Goal: Task Accomplishment & Management: Complete application form

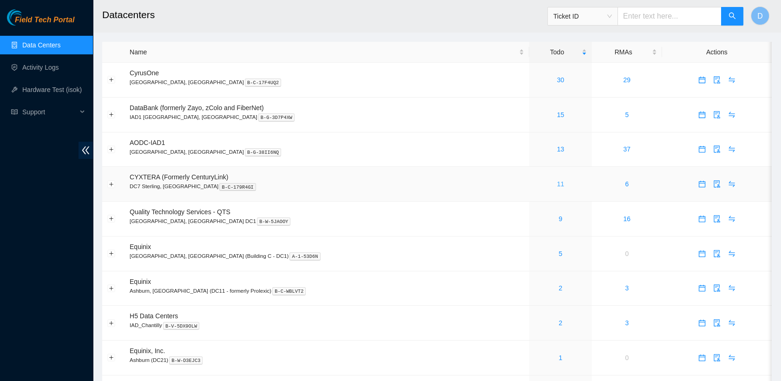
click at [557, 181] on link "11" at bounding box center [560, 183] width 7 height 7
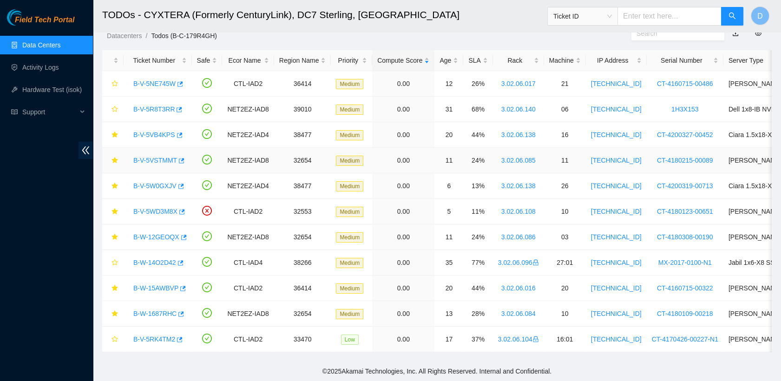
scroll to position [36, 0]
click at [60, 46] on link "Data Centers" at bounding box center [41, 44] width 38 height 7
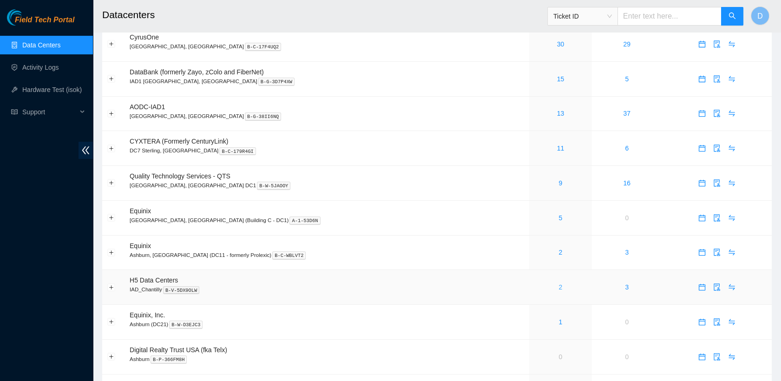
click at [559, 286] on link "2" at bounding box center [561, 286] width 4 height 7
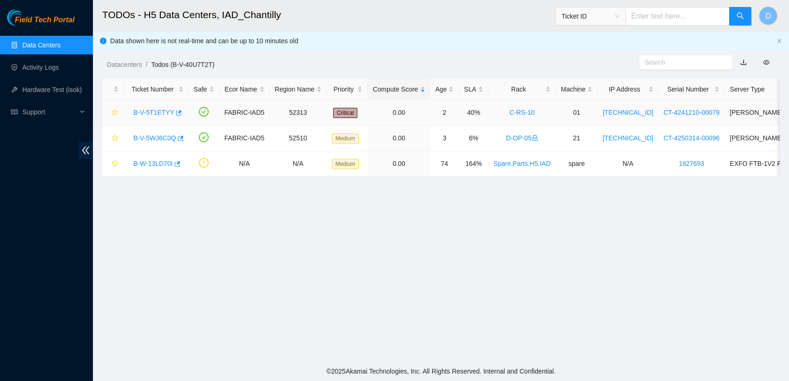
click at [152, 113] on link "B-V-5T1ETYY" at bounding box center [153, 112] width 41 height 7
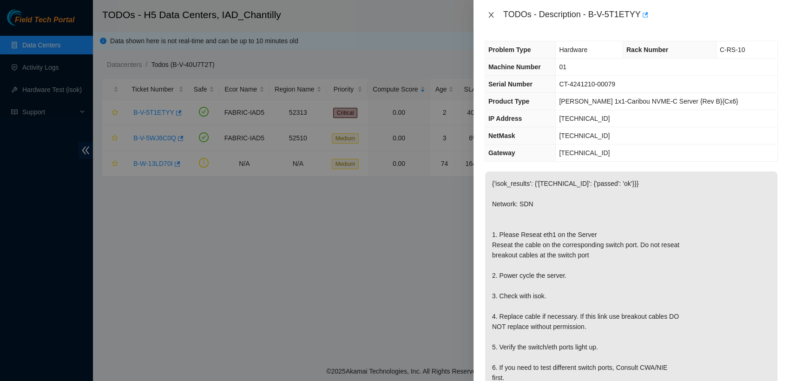
click at [490, 14] on icon "close" at bounding box center [490, 14] width 7 height 7
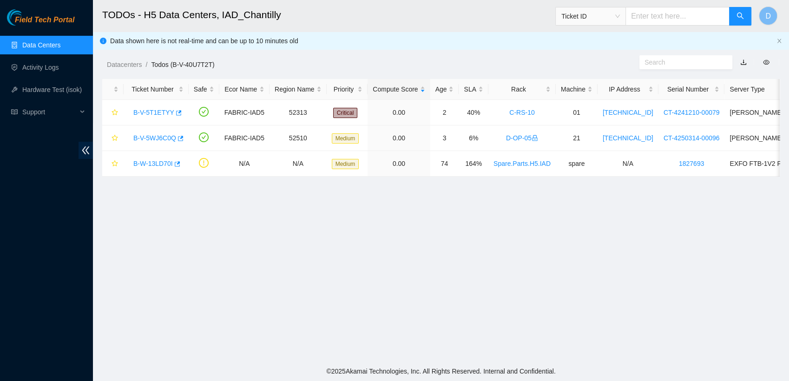
click at [60, 42] on link "Data Centers" at bounding box center [41, 44] width 38 height 7
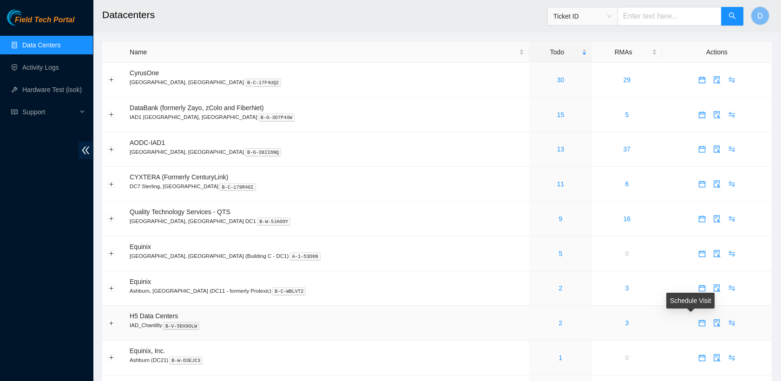
click at [694, 325] on button "button" at bounding box center [701, 322] width 15 height 15
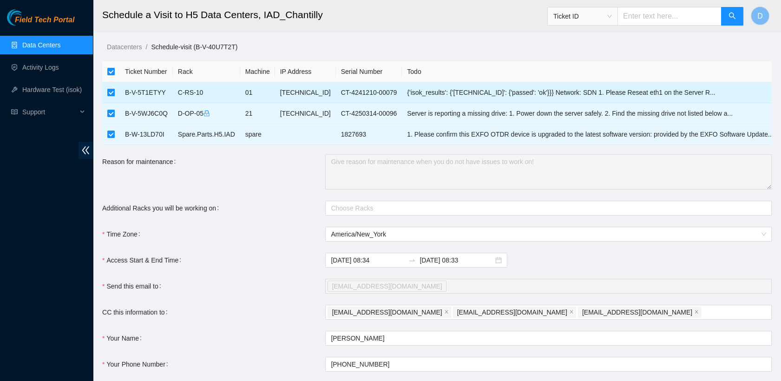
click at [110, 91] on input "checkbox" at bounding box center [110, 92] width 7 height 7
checkbox input "false"
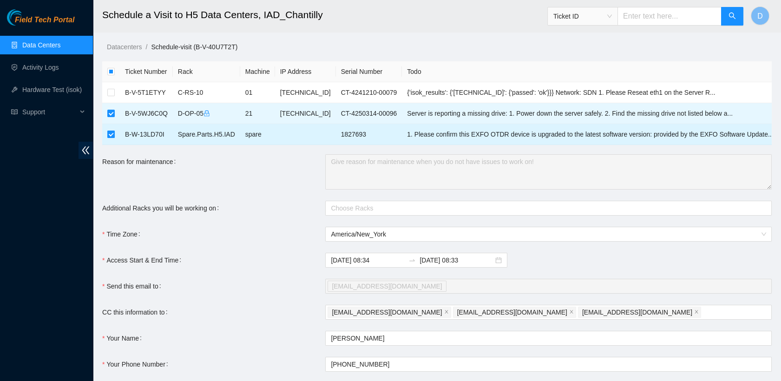
click at [111, 136] on input "checkbox" at bounding box center [110, 134] width 7 height 7
checkbox input "false"
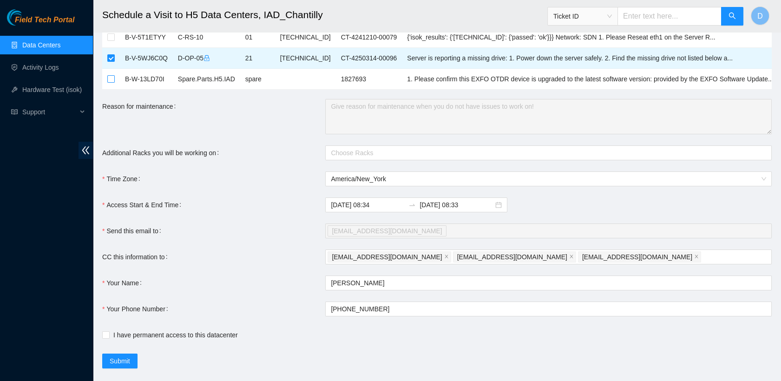
scroll to position [66, 0]
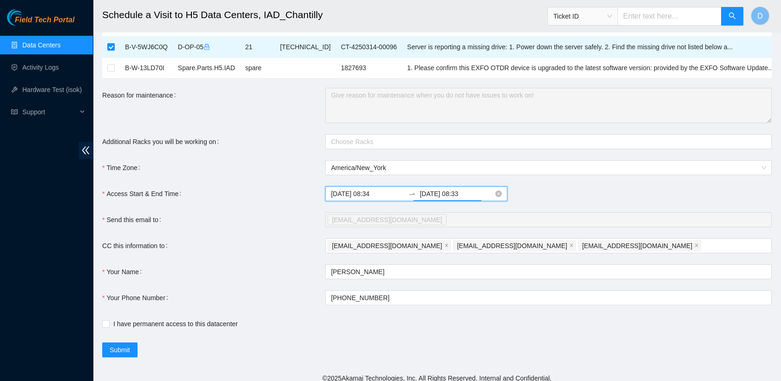
click at [438, 194] on input "[DATE] 08:33" at bounding box center [456, 194] width 74 height 10
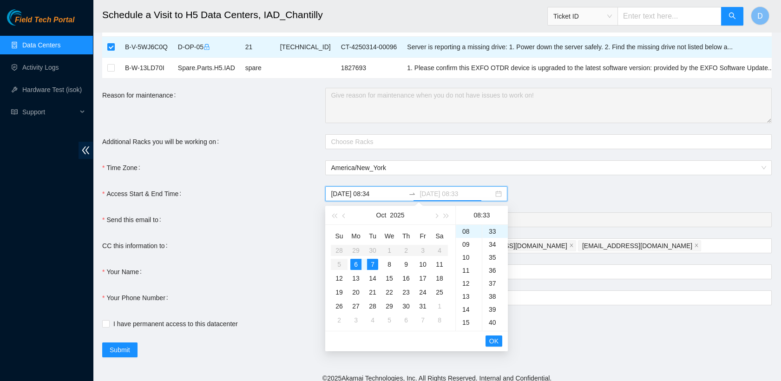
click at [354, 264] on div "6" at bounding box center [355, 264] width 11 height 11
click at [462, 317] on div "18" at bounding box center [469, 320] width 26 height 13
click at [490, 229] on div "00" at bounding box center [495, 231] width 26 height 13
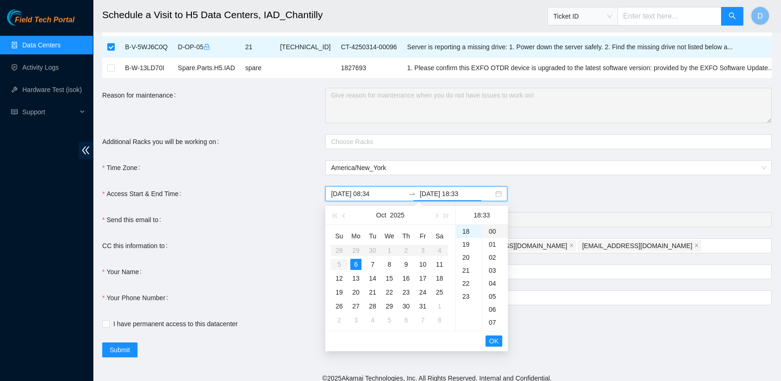
type input "[DATE] 18:00"
click at [494, 340] on span "OK" at bounding box center [493, 341] width 9 height 10
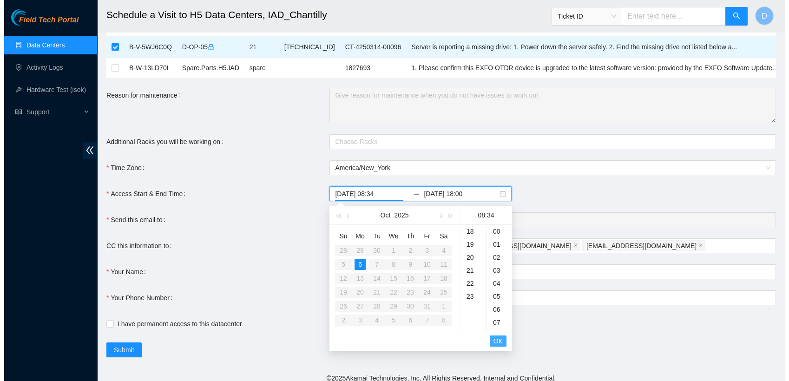
scroll to position [442, 0]
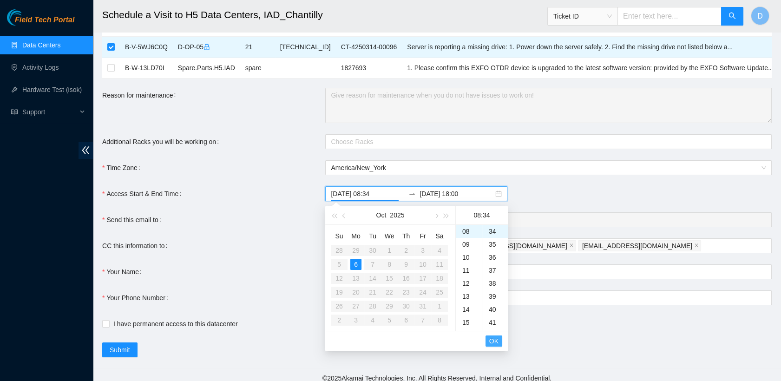
click at [494, 340] on span "OK" at bounding box center [493, 341] width 9 height 10
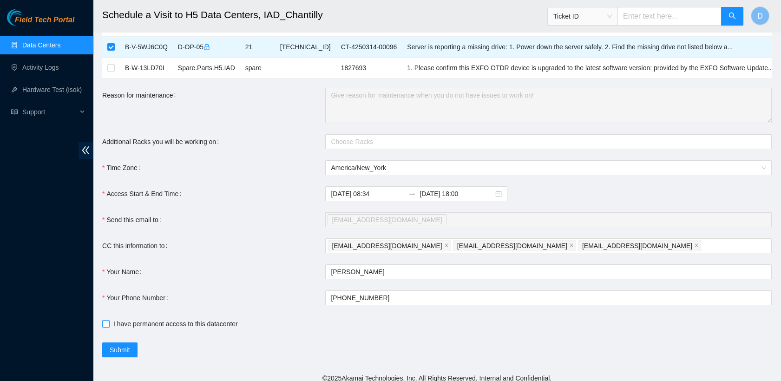
click at [109, 325] on span at bounding box center [105, 323] width 7 height 7
click at [109, 325] on input "I have permanent access to this datacenter" at bounding box center [105, 323] width 7 height 7
checkbox input "true"
click at [131, 346] on button "Submit" at bounding box center [119, 349] width 35 height 15
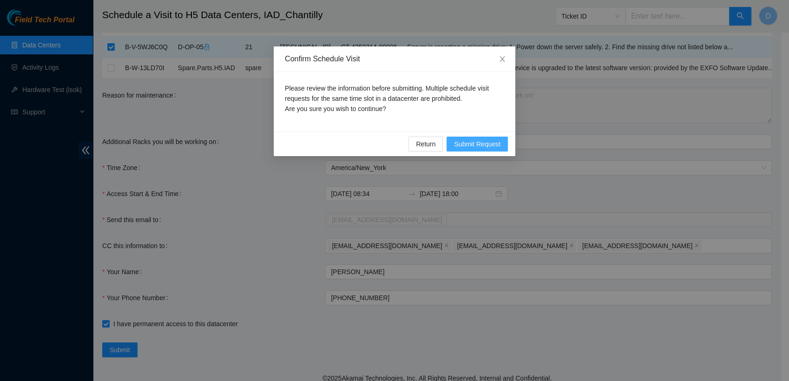
click at [468, 145] on span "Submit Request" at bounding box center [477, 144] width 46 height 10
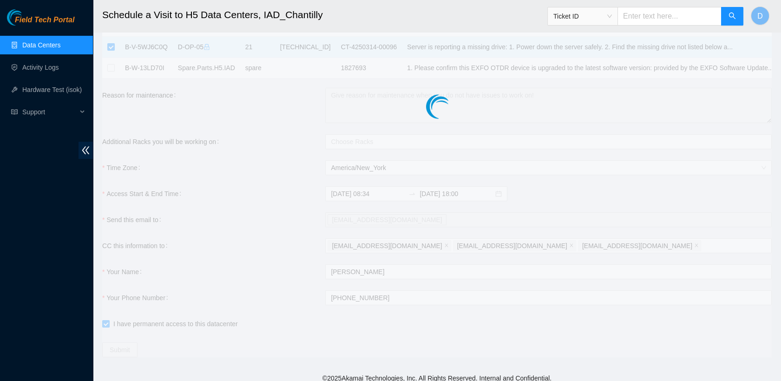
type input "[DATE] 08:35"
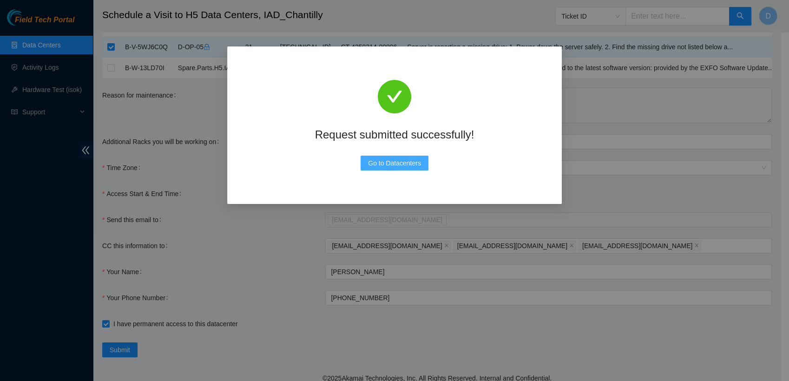
click at [392, 169] on button "Go to Datacenters" at bounding box center [394, 163] width 68 height 15
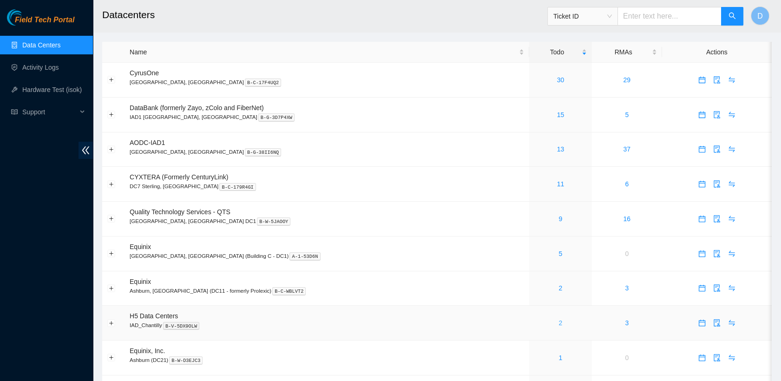
click at [559, 322] on link "2" at bounding box center [561, 322] width 4 height 7
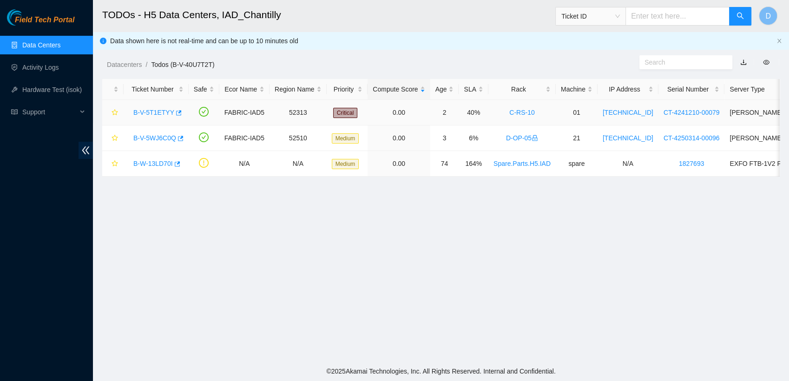
click at [157, 113] on link "B-V-5T1ETYY" at bounding box center [153, 112] width 41 height 7
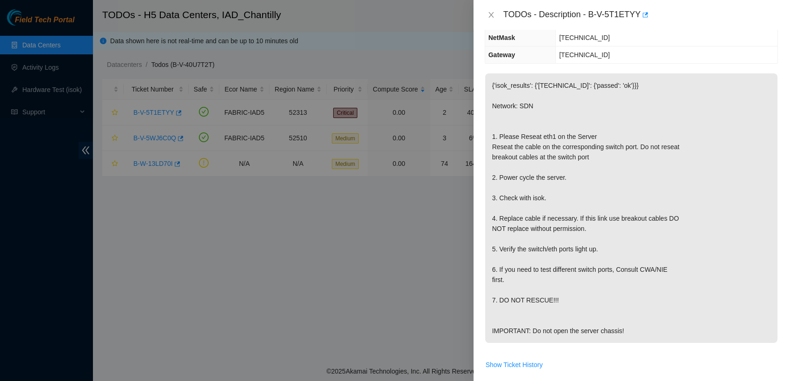
scroll to position [117, 0]
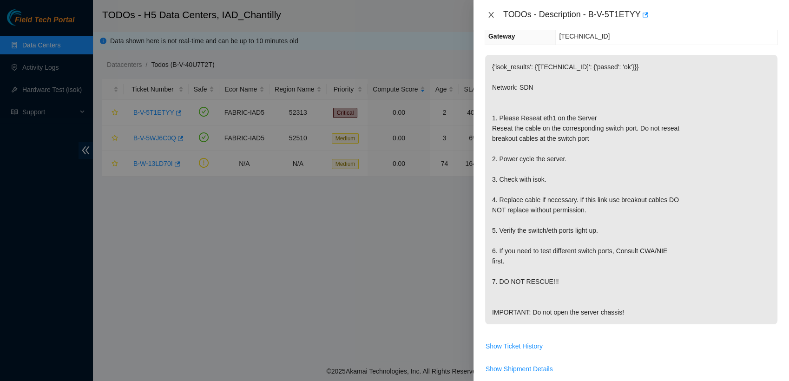
click at [493, 12] on icon "close" at bounding box center [490, 14] width 7 height 7
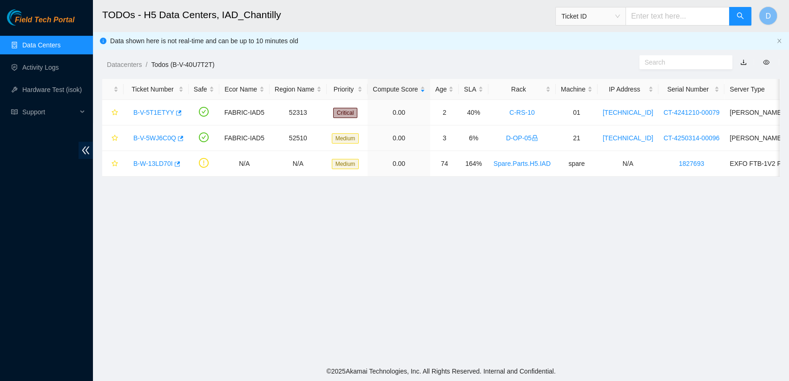
scroll to position [157, 0]
